Goal: Information Seeking & Learning: Compare options

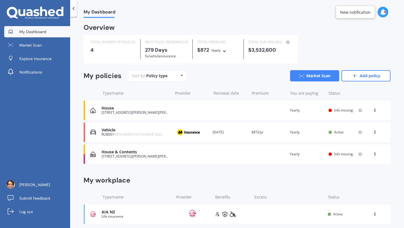
click at [108, 109] on div "House" at bounding box center [135, 108] width 68 height 5
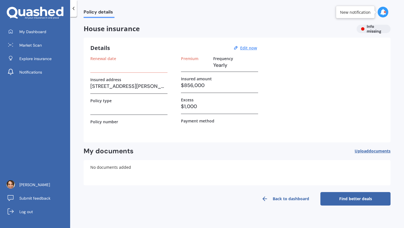
click at [99, 13] on span "Policy details" at bounding box center [99, 13] width 31 height 8
click at [358, 201] on link "Find better deals" at bounding box center [355, 198] width 70 height 13
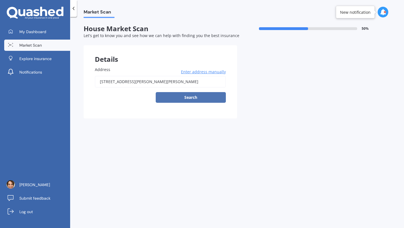
click at [193, 99] on button "Search" at bounding box center [191, 97] width 70 height 11
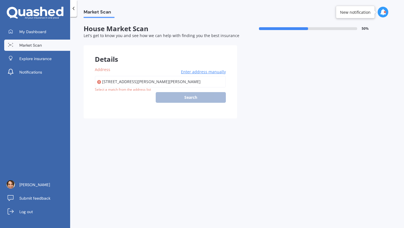
type input "[STREET_ADDRESS][PERSON_NAME][PERSON_NAME]"
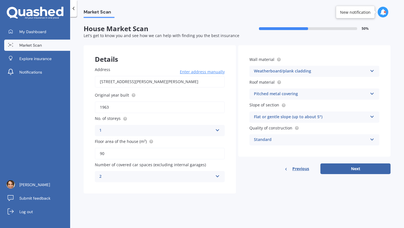
click at [332, 70] on div "Weatherboard/plank cladding" at bounding box center [310, 71] width 113 height 7
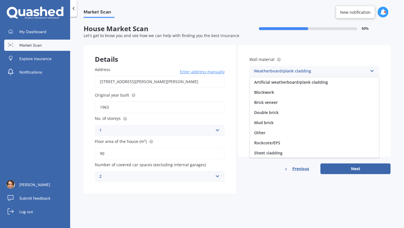
scroll to position [51, 0]
click at [332, 70] on div "Weatherboard/plank cladding" at bounding box center [310, 71] width 113 height 7
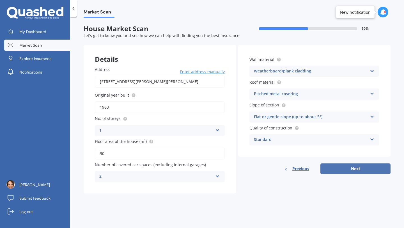
click at [361, 170] on button "Next" at bounding box center [355, 168] width 70 height 11
select select "01"
select select "11"
select select "1971"
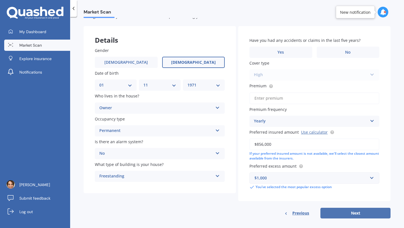
scroll to position [25, 0]
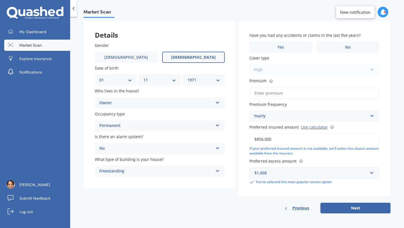
click at [270, 140] on input "$856,000" at bounding box center [314, 139] width 130 height 12
drag, startPoint x: 270, startPoint y: 140, endPoint x: 207, endPoint y: 140, distance: 63.1
click at [210, 140] on div "Details Gender [DEMOGRAPHIC_DATA] [DEMOGRAPHIC_DATA] Date of birth DD 01 02 03 …" at bounding box center [237, 117] width 307 height 192
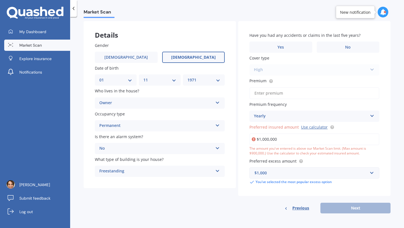
type input "$1,000,000"
click at [231, 207] on div "Details Gender [DEMOGRAPHIC_DATA] [DEMOGRAPHIC_DATA] Date of birth DD 01 02 03 …" at bounding box center [237, 117] width 307 height 192
click at [310, 127] on link "Use calculator" at bounding box center [314, 126] width 27 height 5
